Goal: Find specific page/section: Find specific page/section

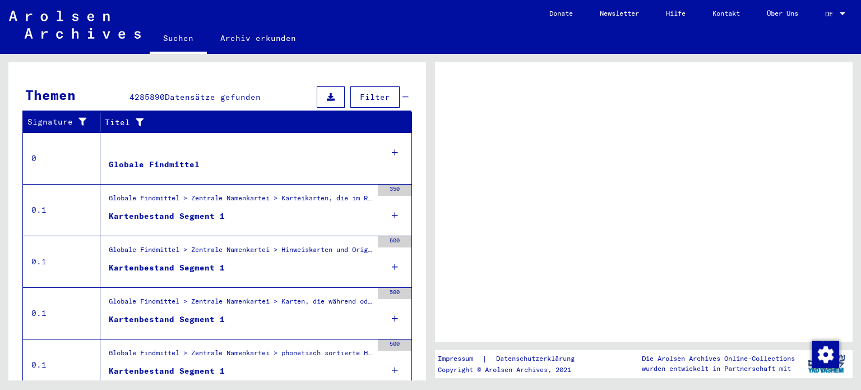
scroll to position [221, 0]
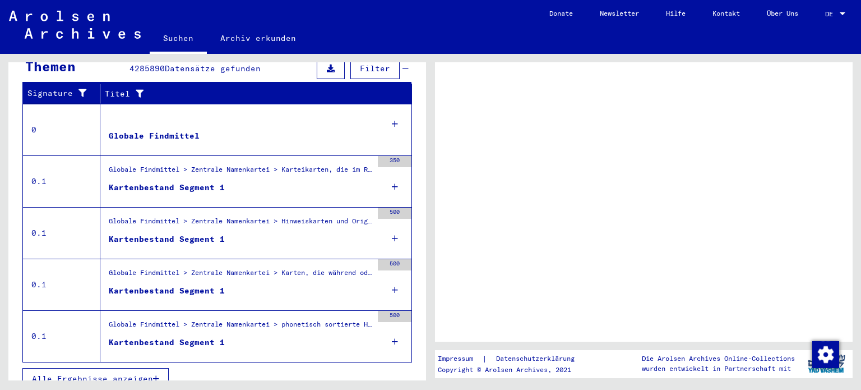
click at [392, 275] on icon at bounding box center [395, 289] width 6 height 39
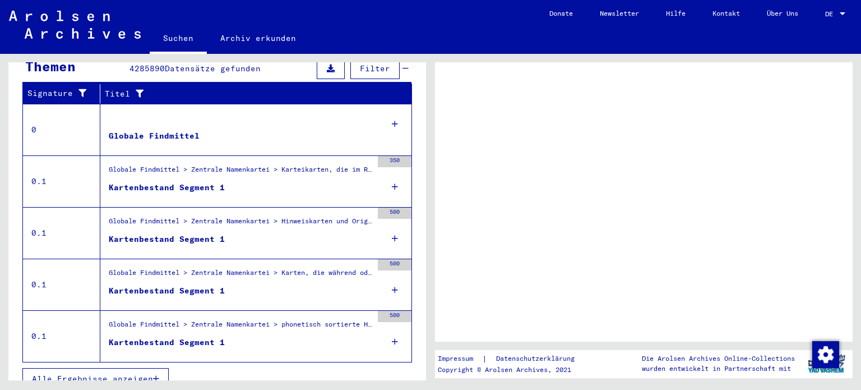
click at [392, 275] on icon at bounding box center [395, 289] width 6 height 39
click at [839, 10] on div at bounding box center [843, 14] width 10 height 8
